Goal: Task Accomplishment & Management: Use online tool/utility

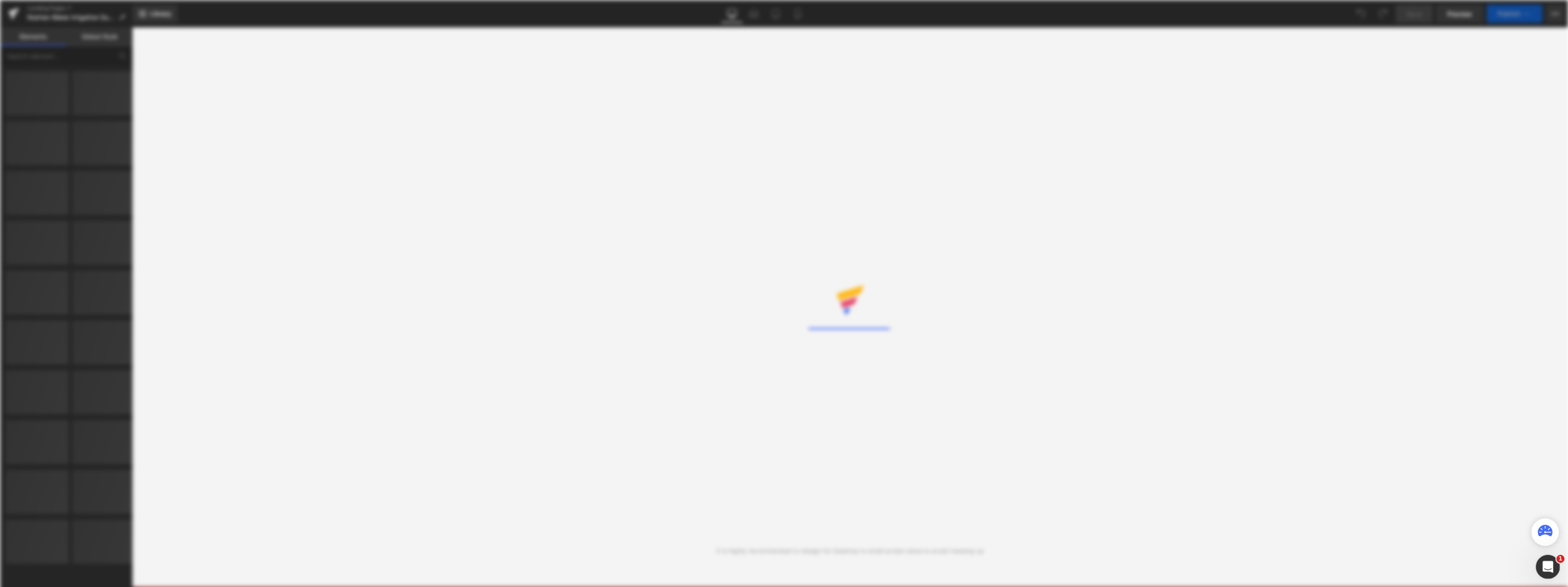
click at [1543, 565] on icon "Open Intercom Messenger" at bounding box center [1546, 565] width 15 height 15
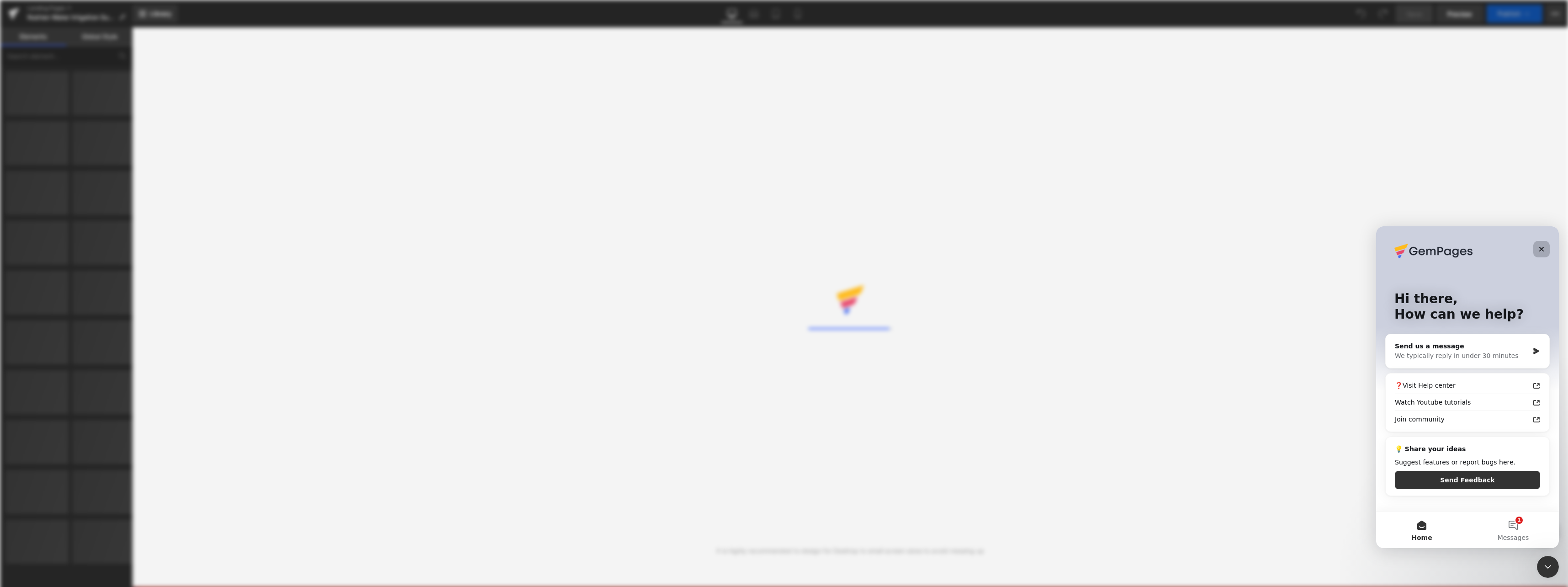
click at [1542, 249] on icon "Close" at bounding box center [1541, 249] width 5 height 5
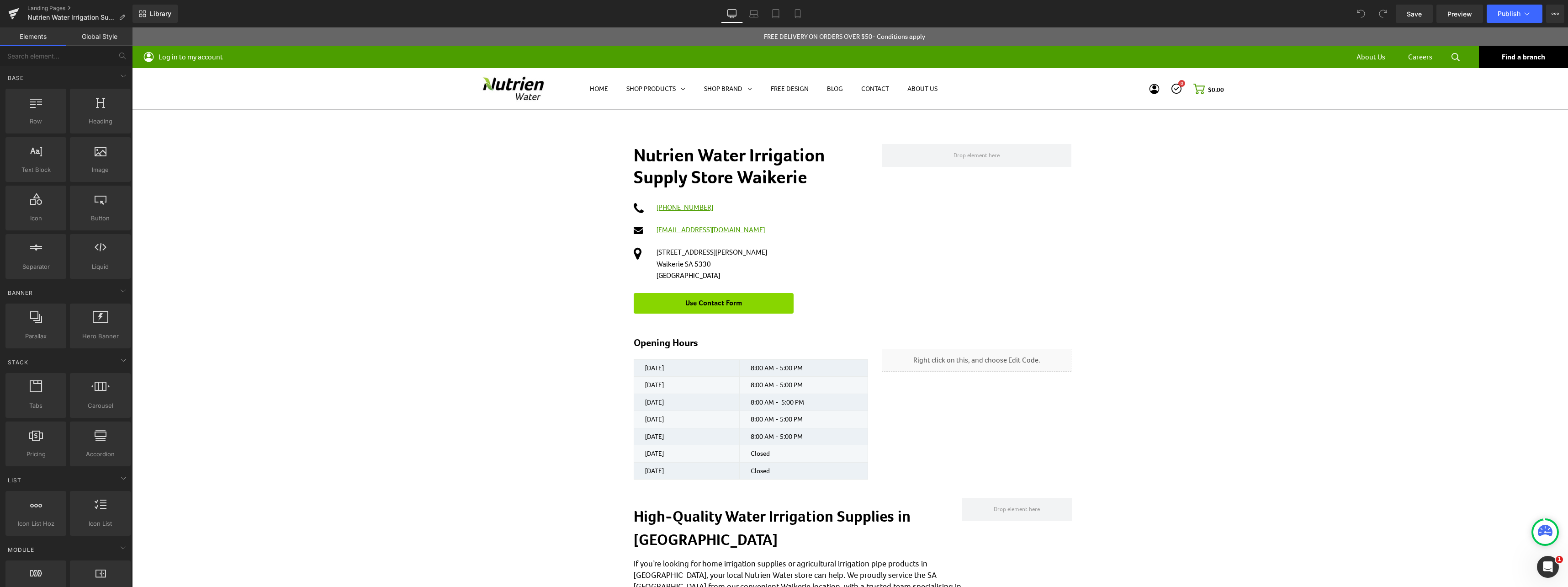
click at [781, 163] on h1 "Nutrien Water Irrigation Supply Store Waikerie" at bounding box center [751, 166] width 235 height 44
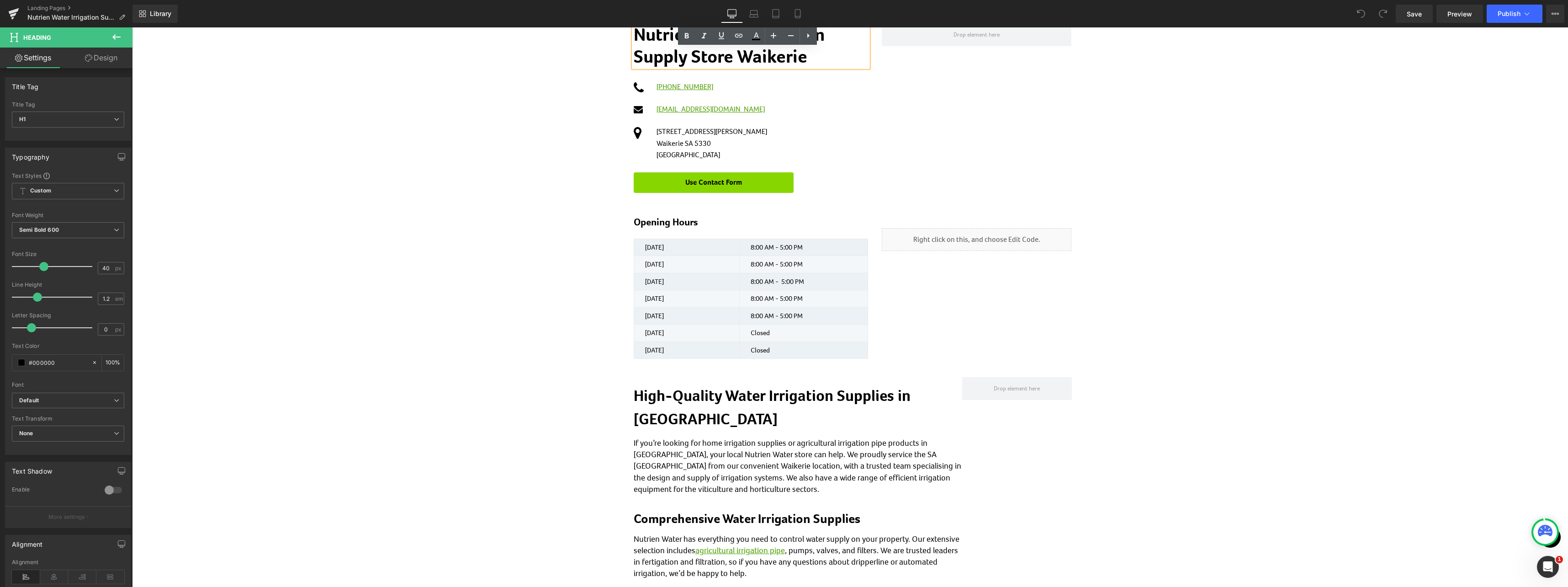
scroll to position [137, 0]
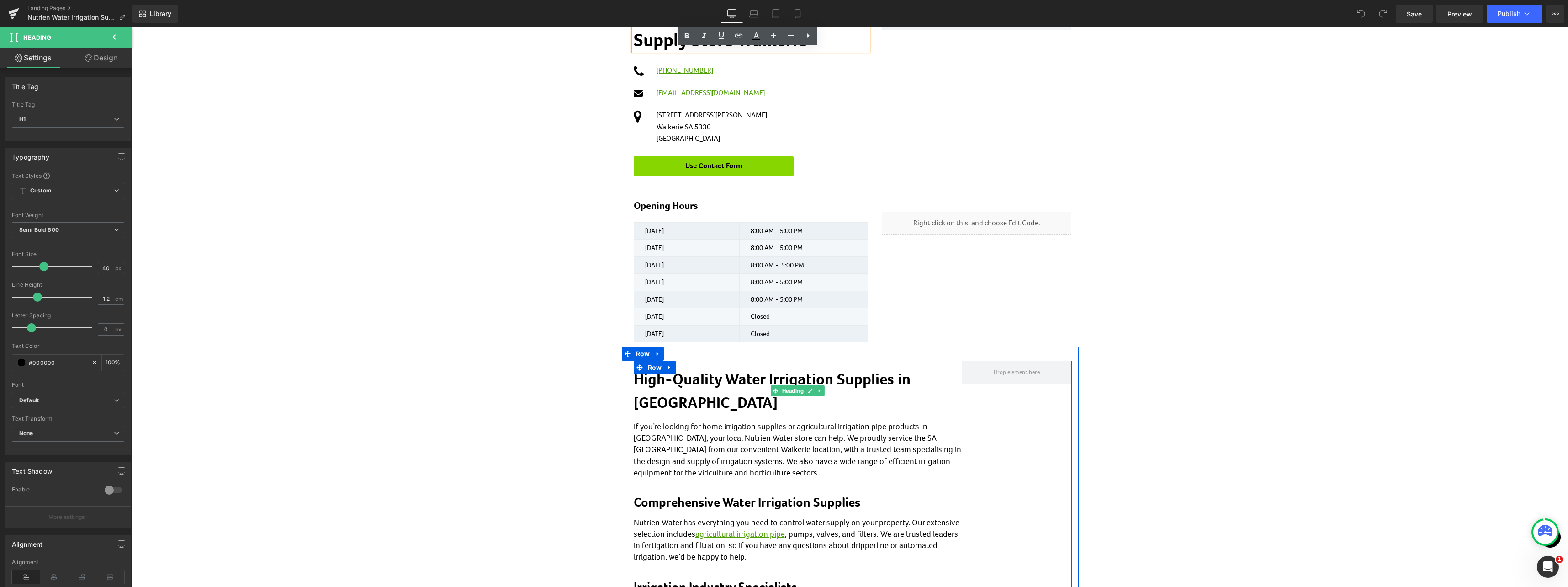
click at [684, 401] on strong "High-Quality Water Irrigation Supplies in [GEOGRAPHIC_DATA]" at bounding box center [772, 390] width 277 height 42
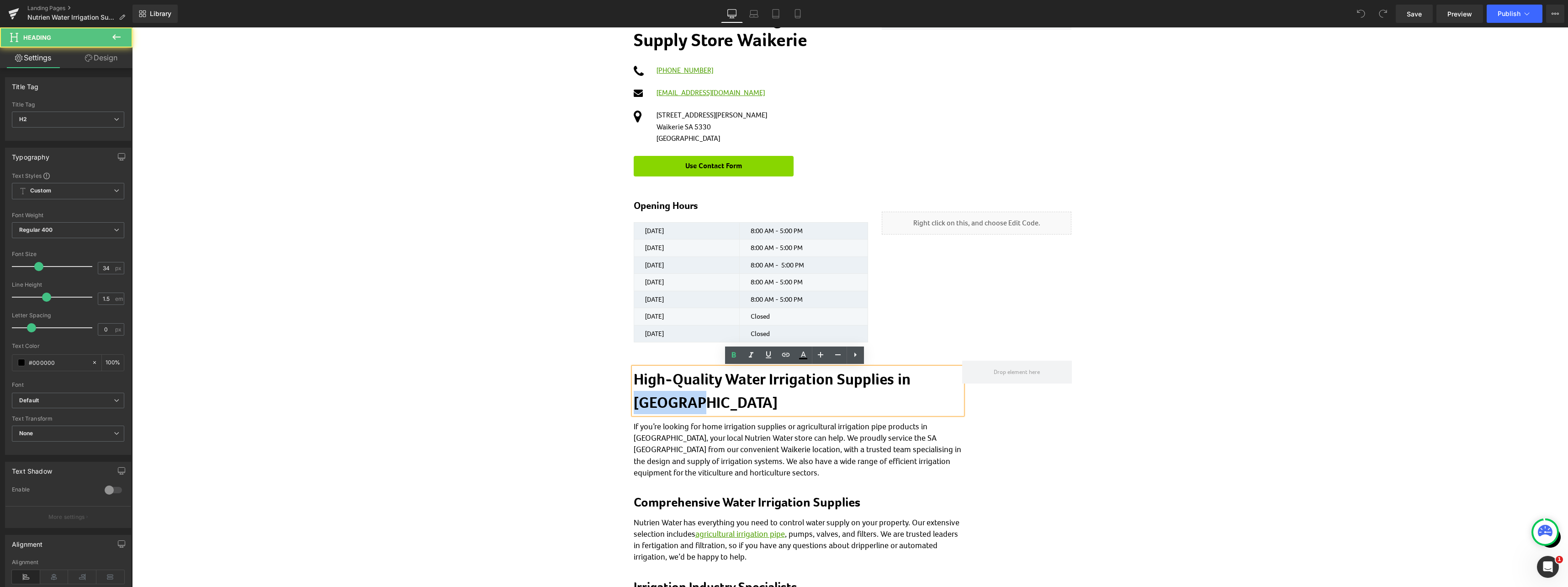
drag, startPoint x: 690, startPoint y: 403, endPoint x: 615, endPoint y: 402, distance: 75.0
click at [615, 402] on div "Text Block Nutrien Water Irrigation Supply Store Waikerie Heading Icon [PHONE_N…" at bounding box center [850, 459] width 1436 height 973
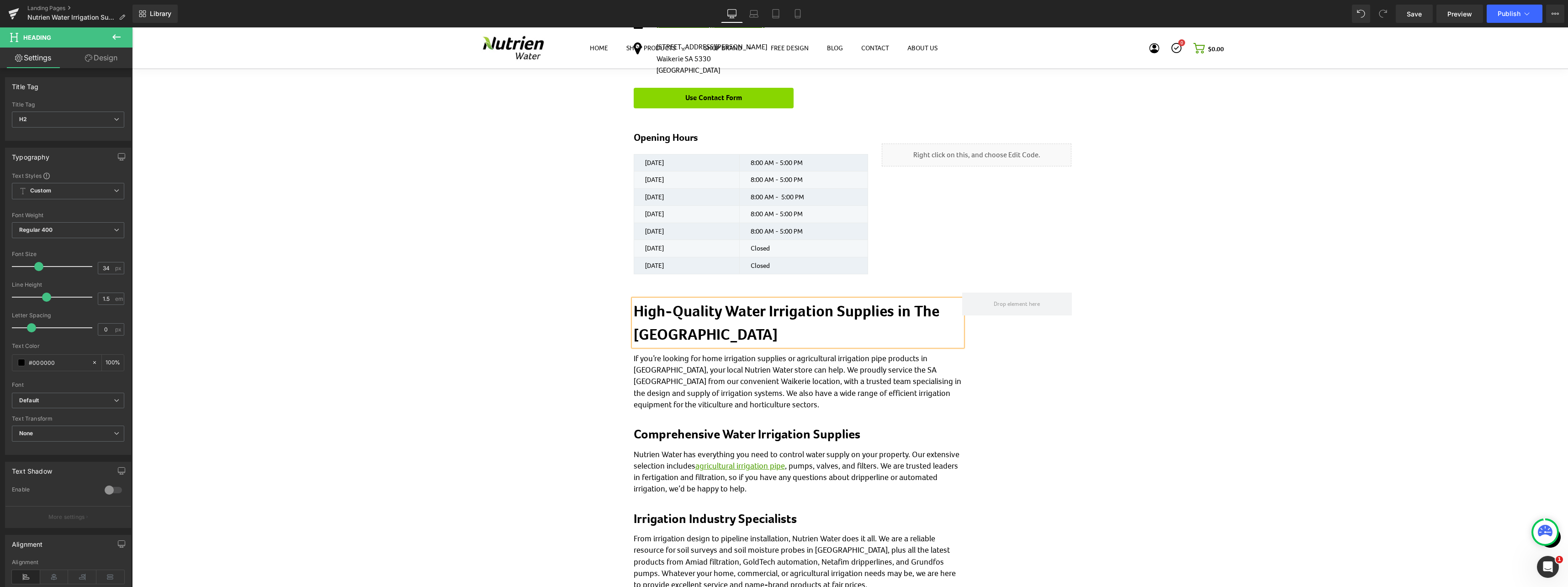
scroll to position [46, 0]
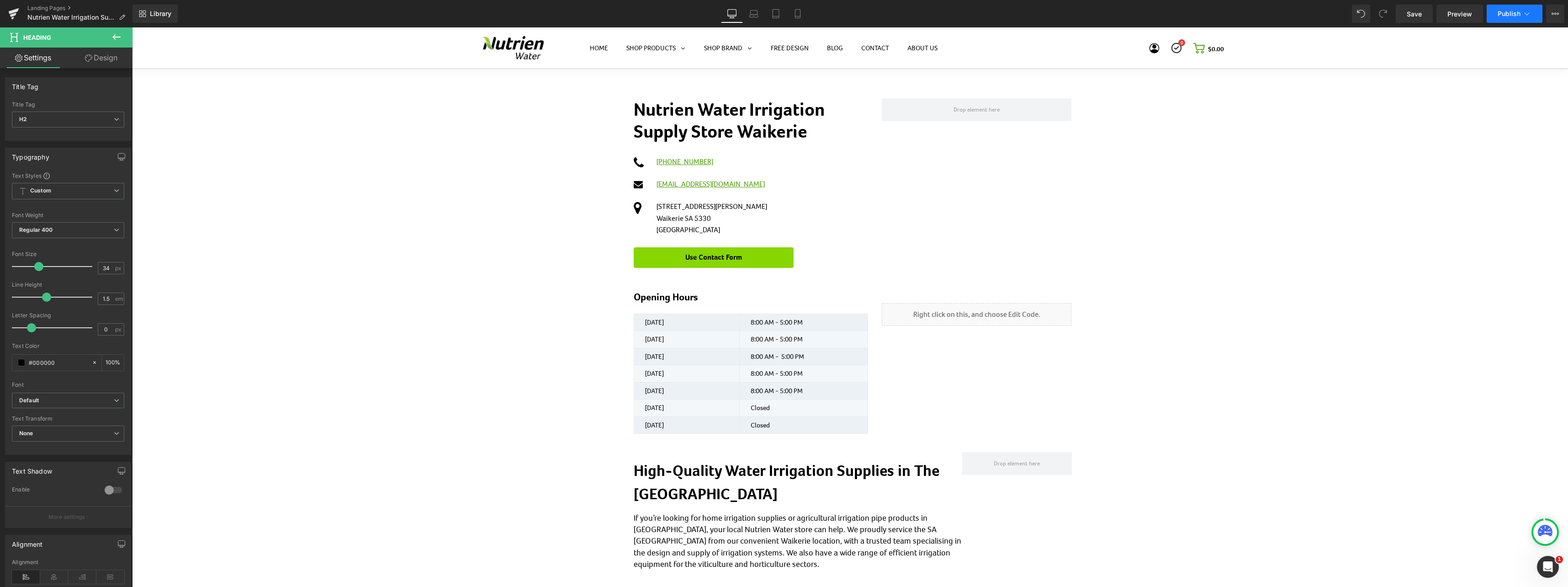
click at [1512, 19] on button "Publish" at bounding box center [1515, 14] width 56 height 19
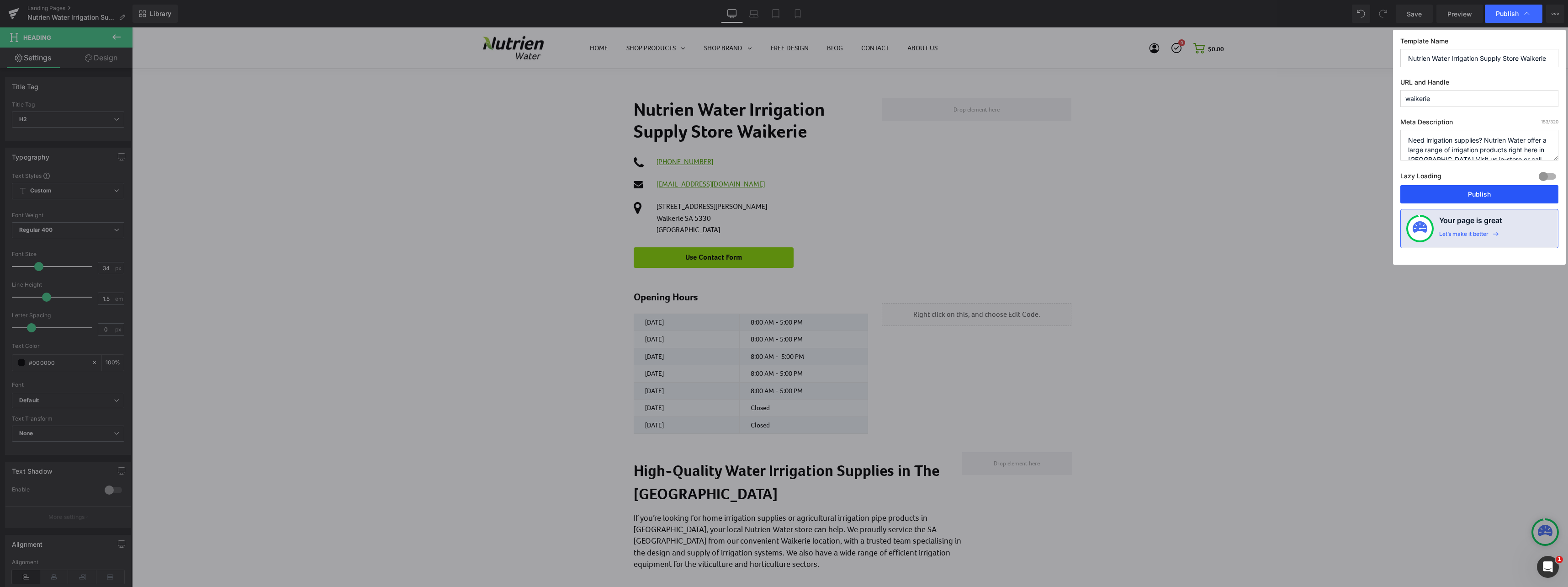
click at [1479, 192] on button "Publish" at bounding box center [1479, 194] width 158 height 19
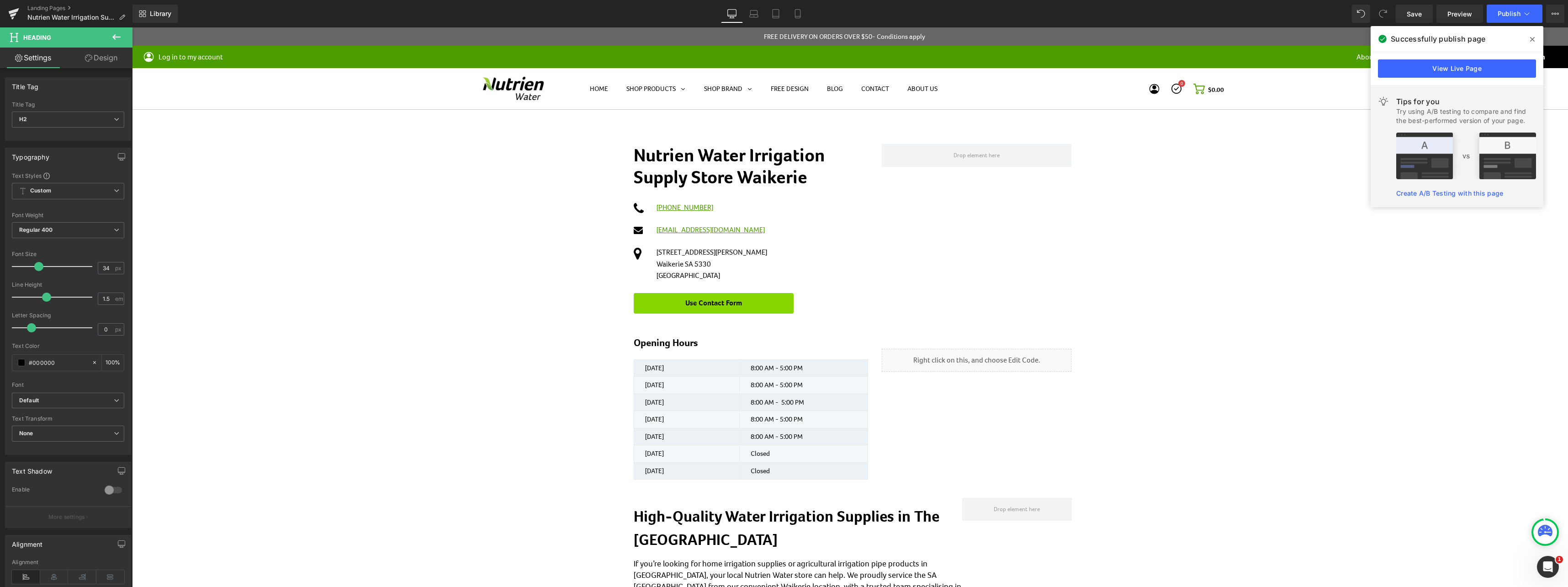
click at [1534, 39] on icon at bounding box center [1532, 39] width 5 height 7
